Goal: Information Seeking & Learning: Find specific fact

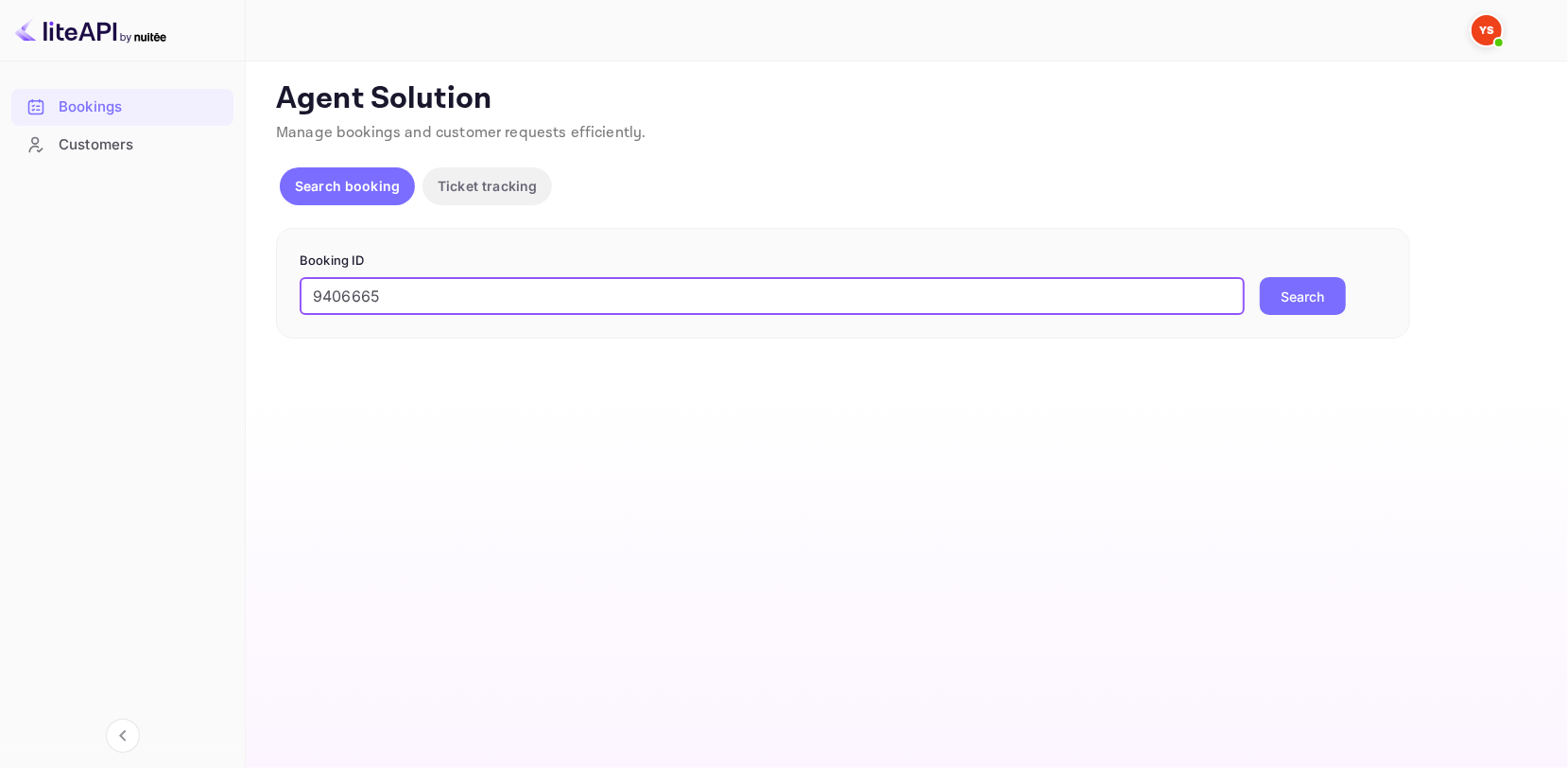
type input "9406665"
click at [1325, 295] on button "Search" at bounding box center [1302, 296] width 86 height 38
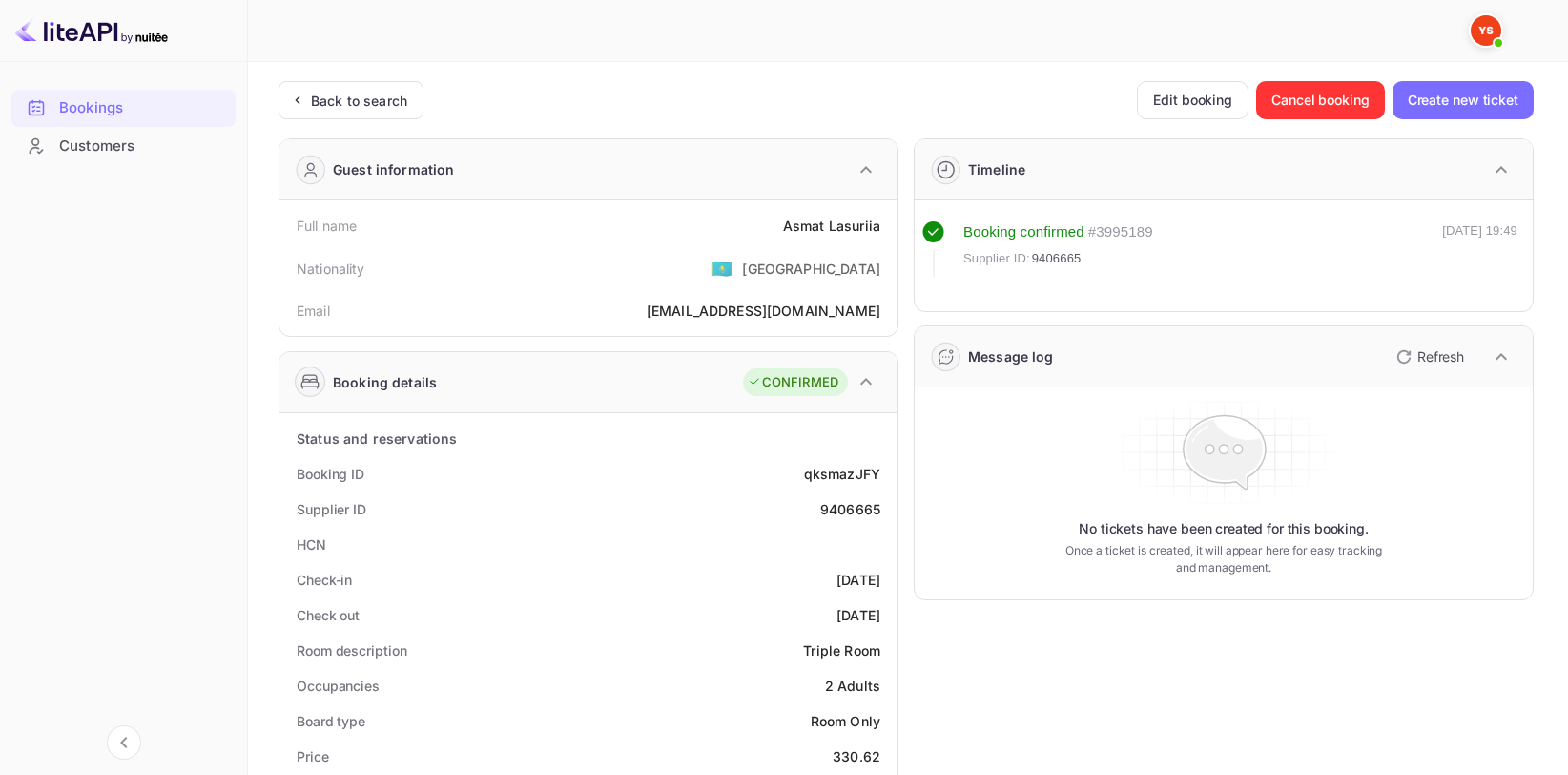
click at [823, 223] on div "Asmat Lasuriia" at bounding box center [831, 225] width 98 height 20
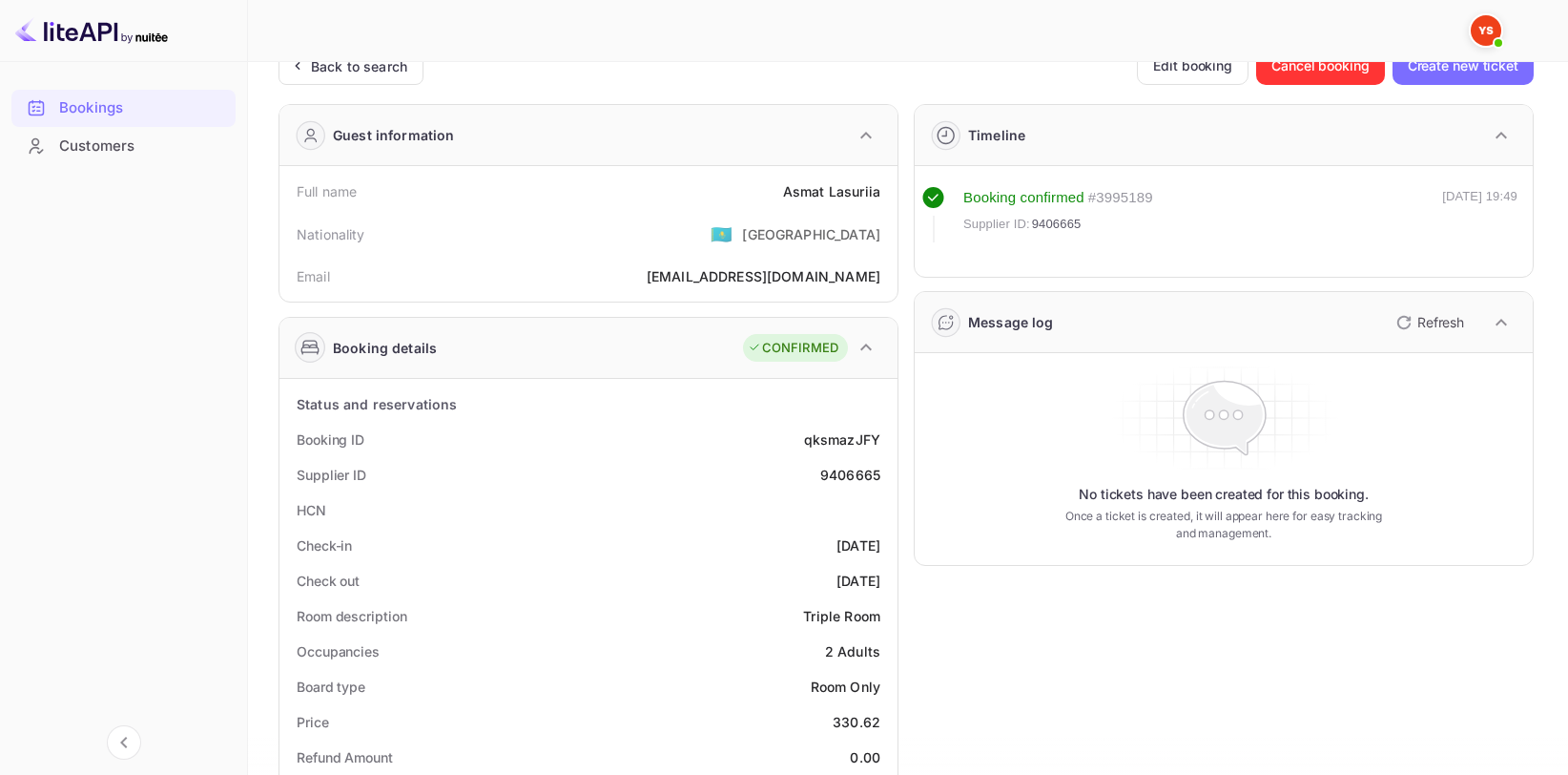
scroll to position [191, 0]
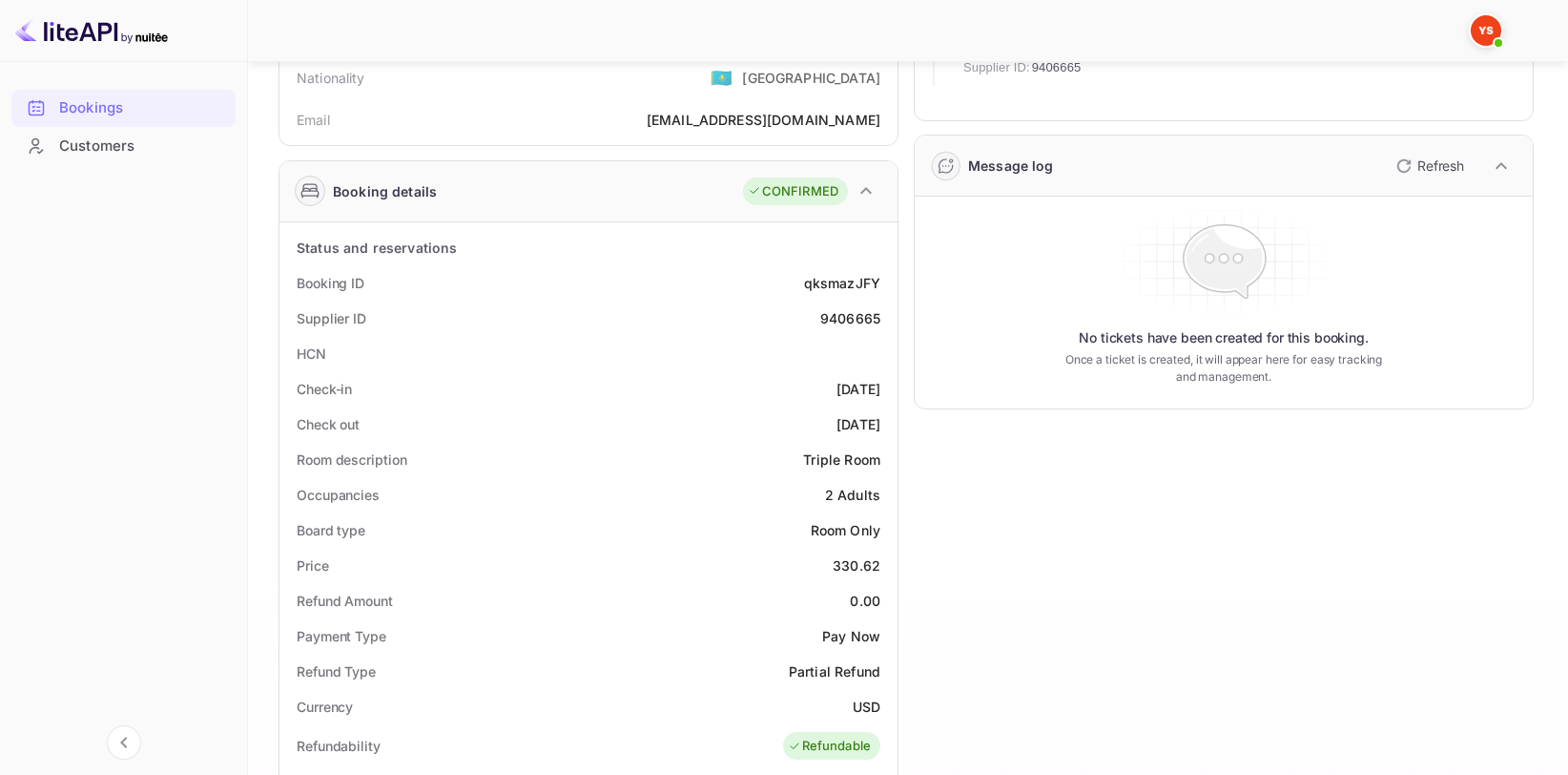
click at [850, 309] on div "9406665" at bounding box center [850, 318] width 60 height 20
copy div "9406665"
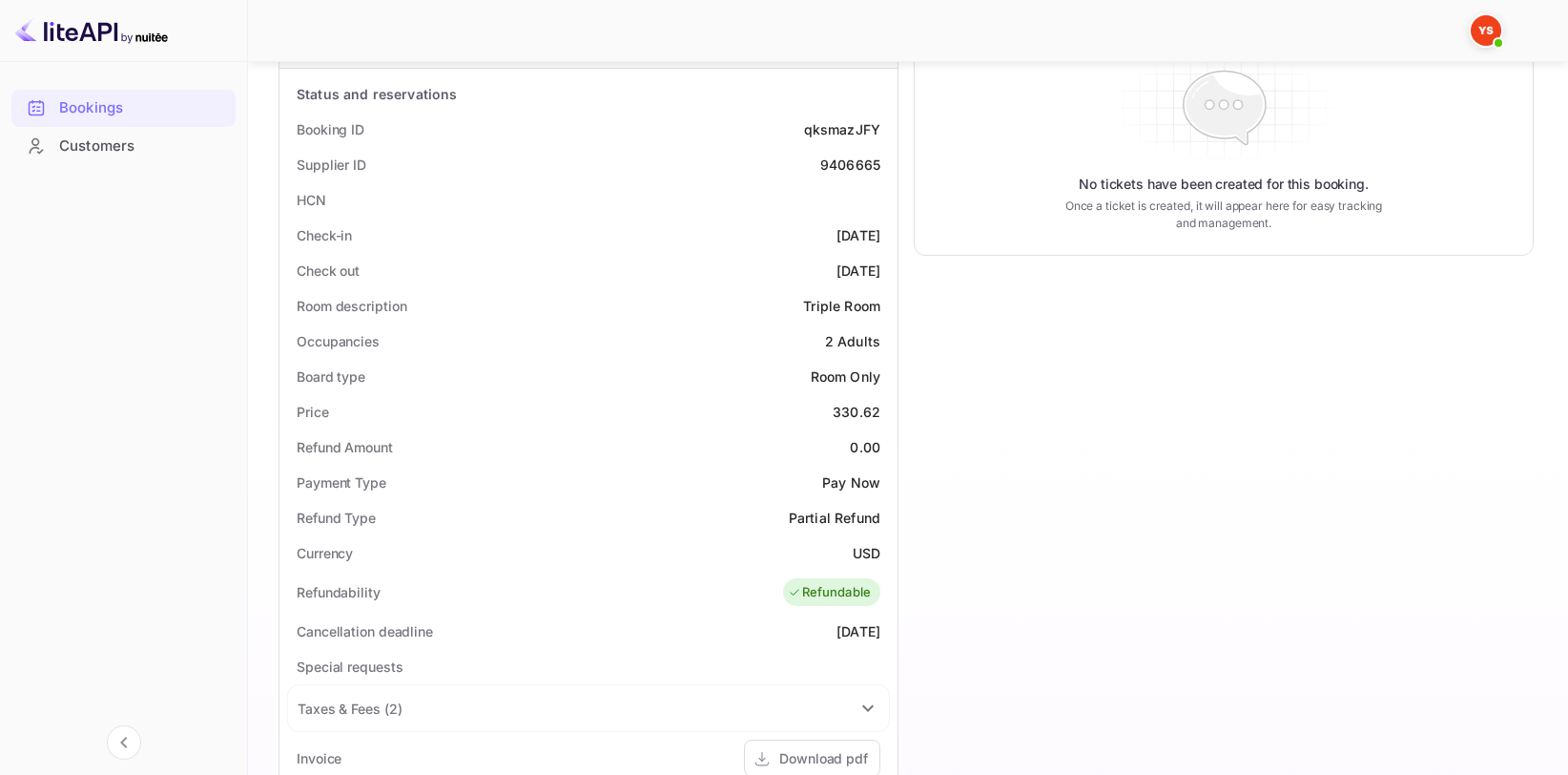
scroll to position [382, 0]
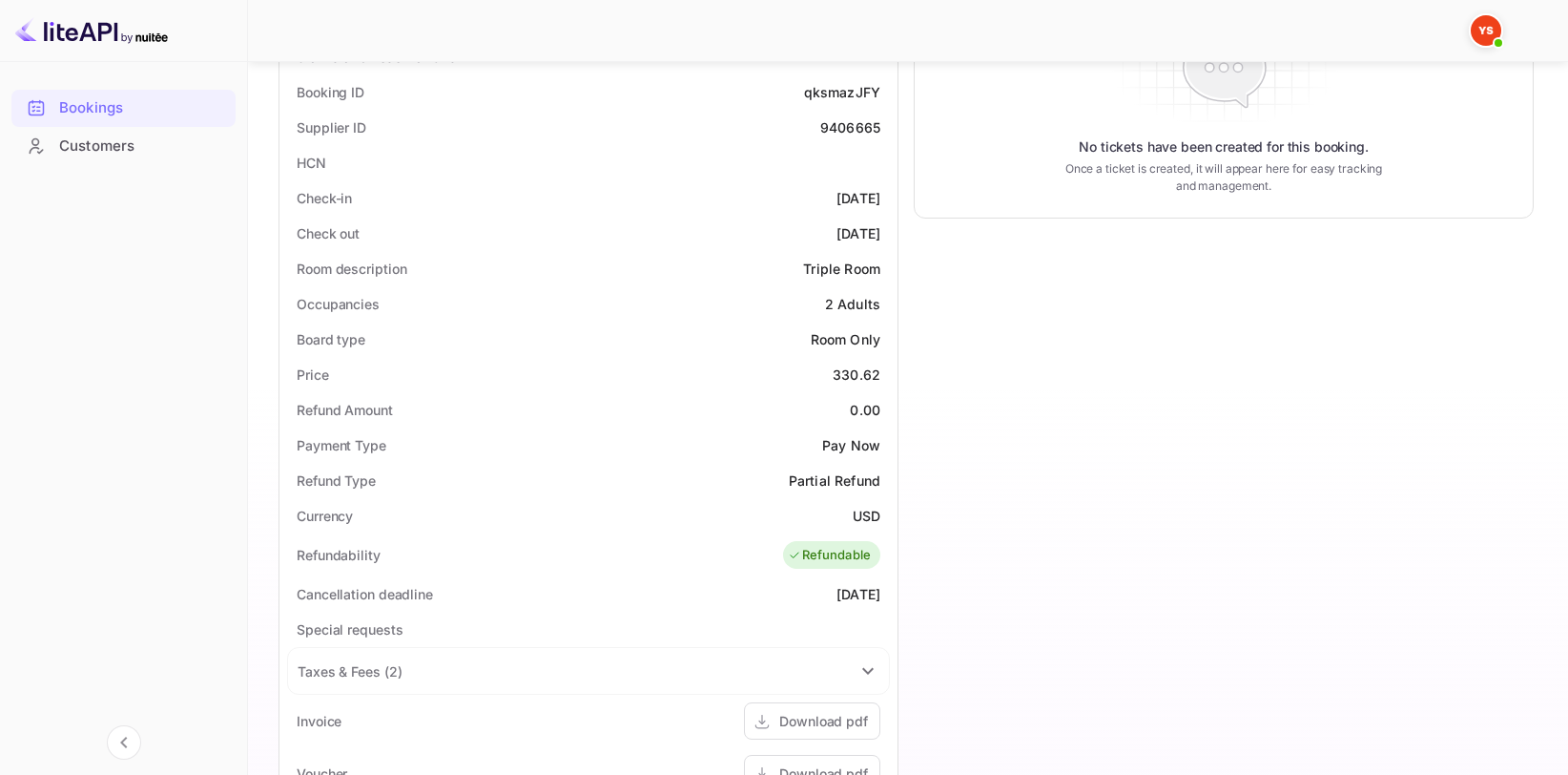
click at [858, 364] on div "330.62" at bounding box center [856, 374] width 48 height 20
copy div "330.62"
click at [850, 498] on div "Currency USD" at bounding box center [588, 515] width 603 height 35
click at [866, 517] on div "USD" at bounding box center [866, 516] width 28 height 20
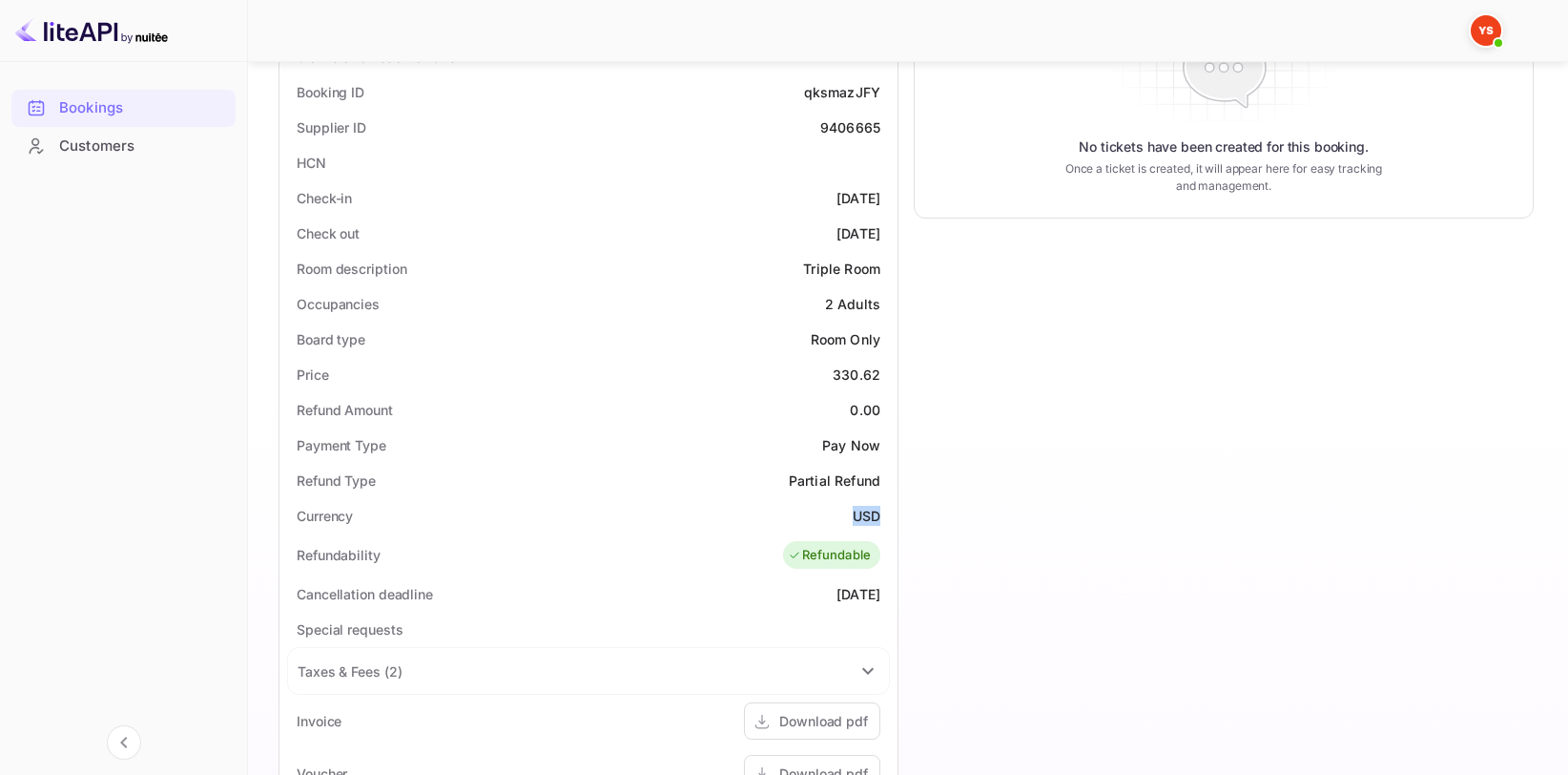
click at [866, 517] on div "USD" at bounding box center [866, 516] width 28 height 20
copy div "USD"
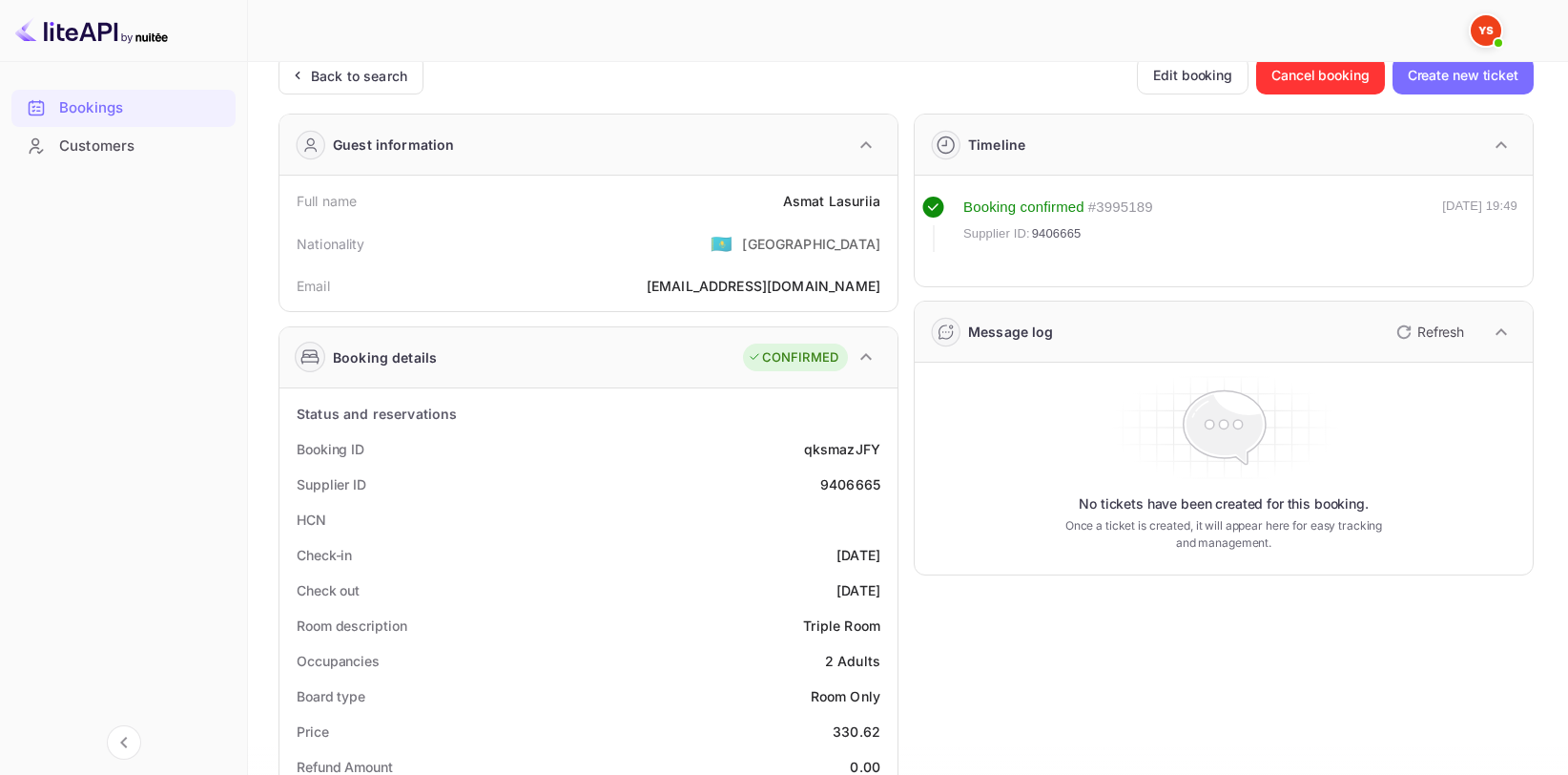
scroll to position [0, 0]
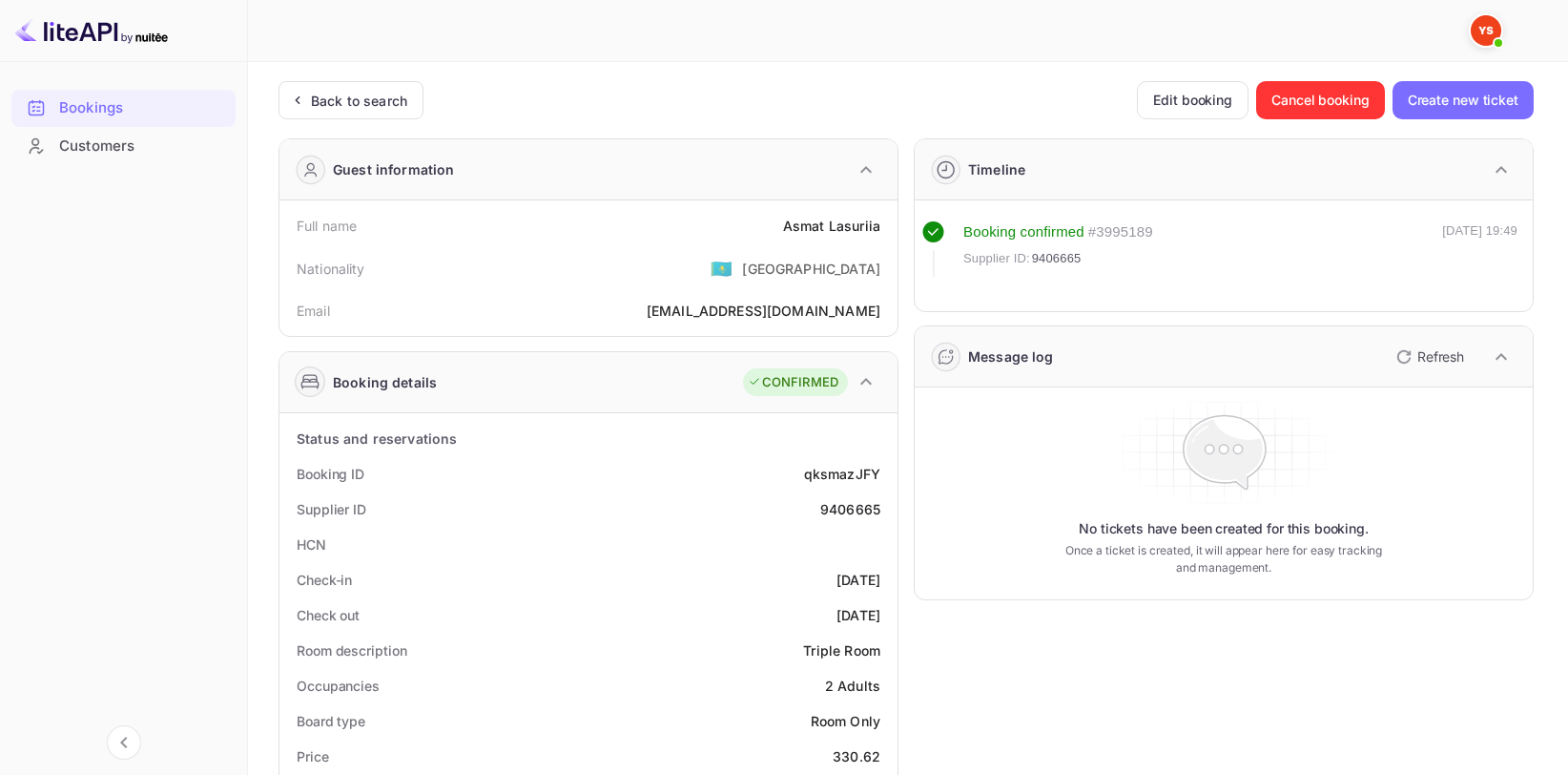
click at [825, 216] on div "Asmat Lasuriia" at bounding box center [831, 225] width 98 height 20
click at [825, 215] on div "Asmat Lasuriia" at bounding box center [831, 225] width 98 height 20
click at [852, 211] on div "Full name [PERSON_NAME]" at bounding box center [588, 225] width 603 height 35
click at [850, 227] on div "Asmat Lasuriia" at bounding box center [831, 225] width 98 height 20
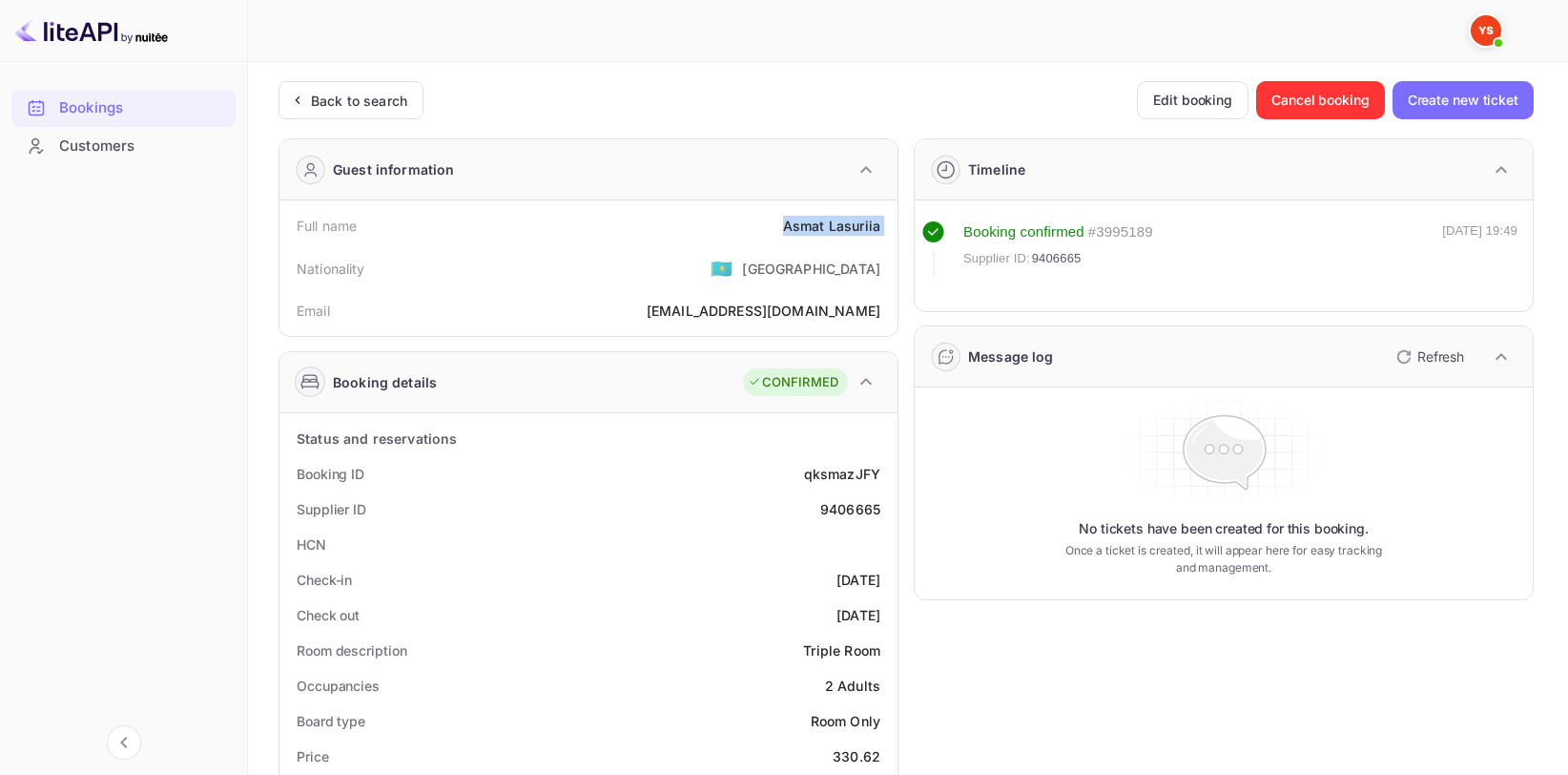
click at [850, 227] on div "Asmat Lasuriia" at bounding box center [831, 225] width 98 height 20
copy div "Asmat Lasuriia"
